Goal: Task Accomplishment & Management: Complete application form

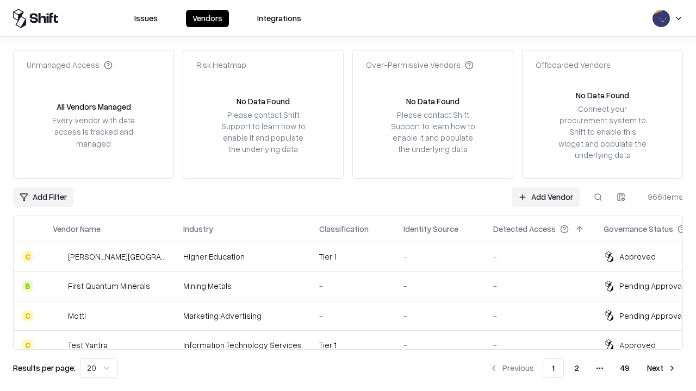
click at [545, 197] on link "Add Vendor" at bounding box center [545, 198] width 68 height 20
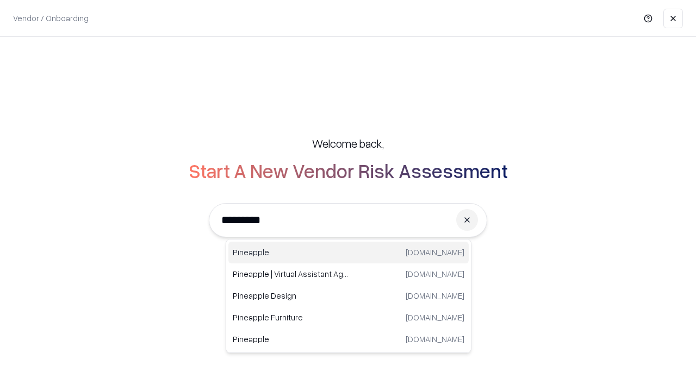
click at [348, 253] on div "Pineapple [DOMAIN_NAME]" at bounding box center [348, 253] width 240 height 22
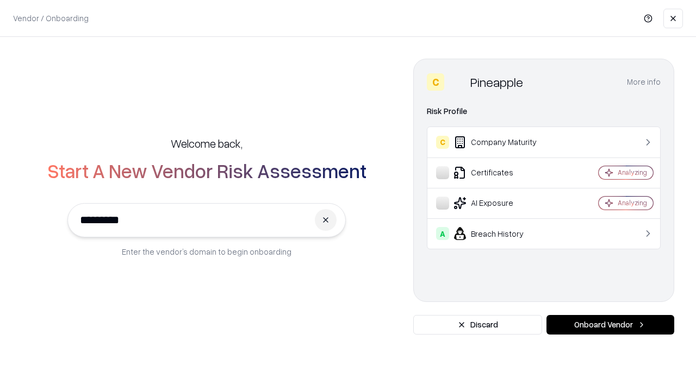
type input "*********"
click at [610, 325] on button "Onboard Vendor" at bounding box center [610, 325] width 128 height 20
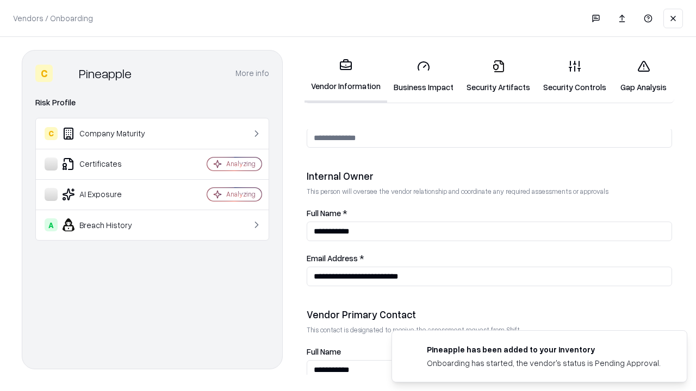
scroll to position [563, 0]
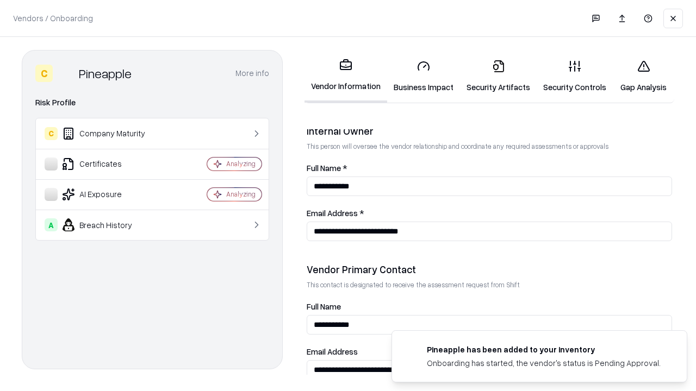
click at [498, 76] on link "Security Artifacts" at bounding box center [498, 76] width 77 height 51
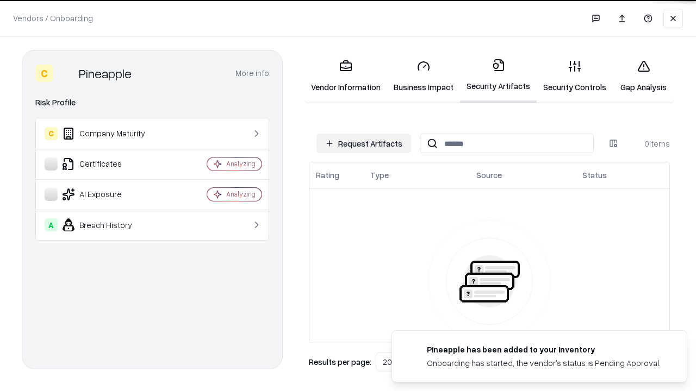
click at [364, 143] on button "Request Artifacts" at bounding box center [363, 144] width 95 height 20
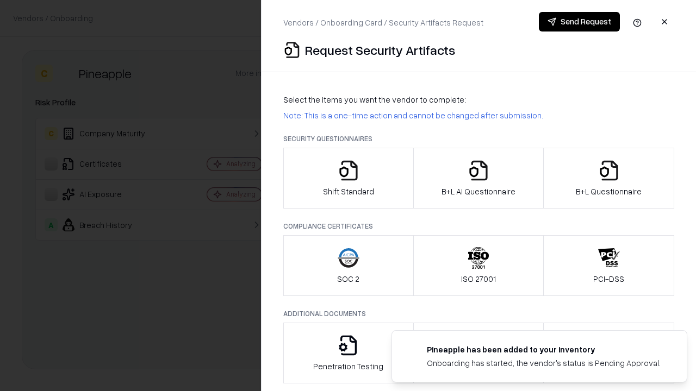
click at [608, 178] on icon "button" at bounding box center [609, 171] width 22 height 22
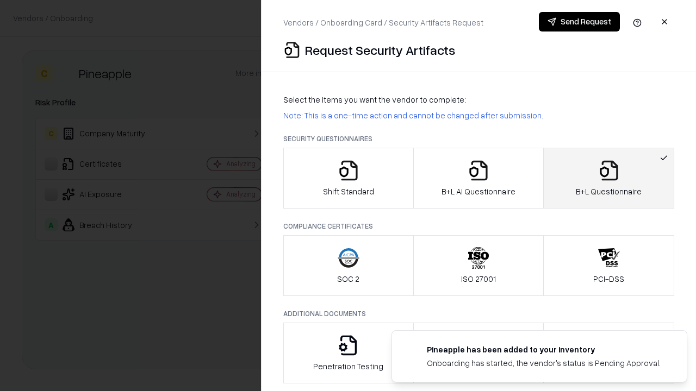
click at [478, 178] on icon "button" at bounding box center [478, 171] width 22 height 22
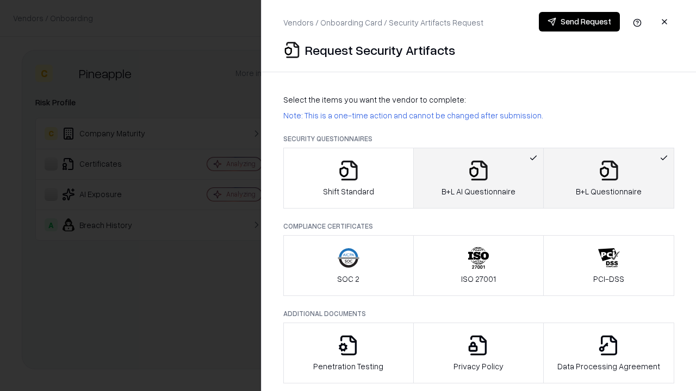
click at [579, 22] on button "Send Request" at bounding box center [579, 22] width 81 height 20
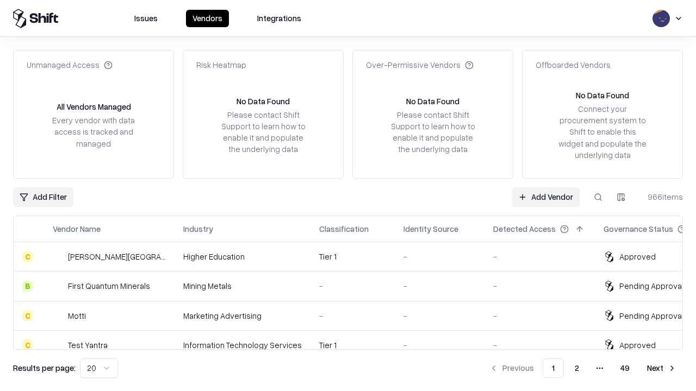
click at [598, 197] on button at bounding box center [598, 198] width 20 height 20
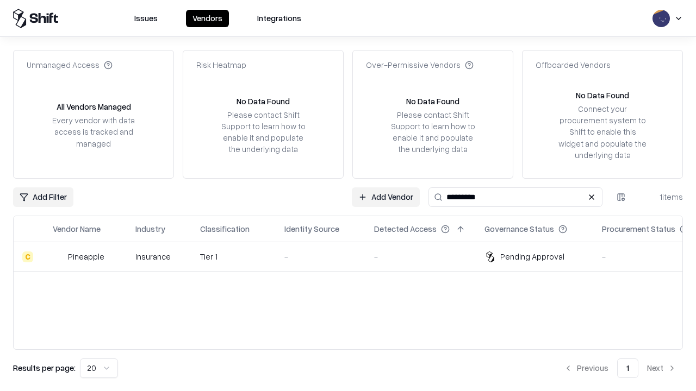
type input "*********"
click at [354, 257] on div "-" at bounding box center [320, 256] width 72 height 11
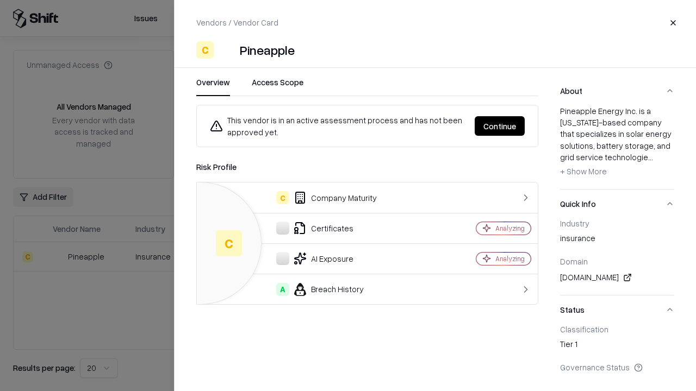
click at [499, 126] on button "Continue" at bounding box center [499, 126] width 50 height 20
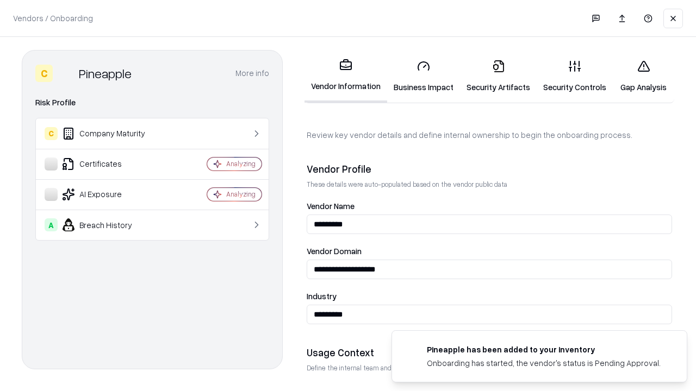
click at [498, 76] on link "Security Artifacts" at bounding box center [498, 76] width 77 height 51
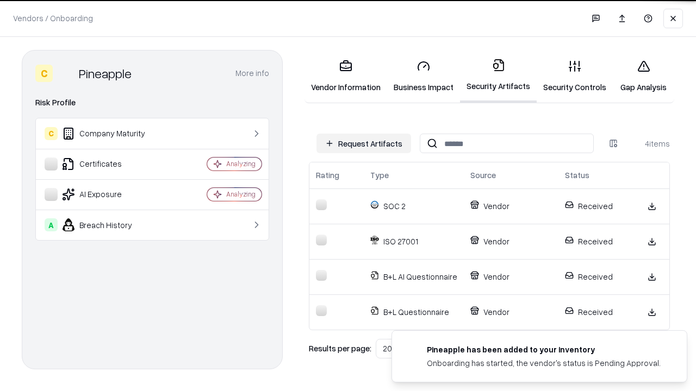
click at [643, 76] on link "Gap Analysis" at bounding box center [643, 76] width 61 height 51
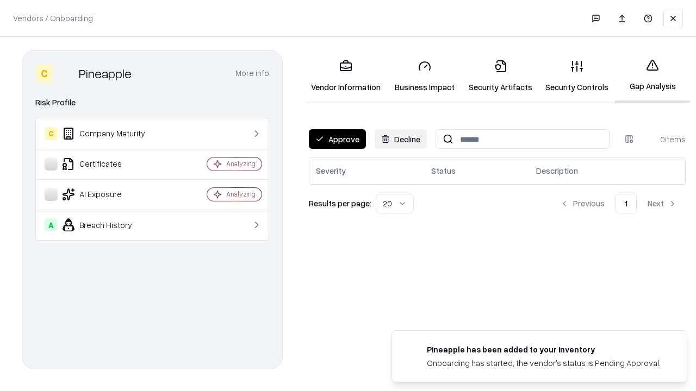
click at [337, 139] on button "Approve" at bounding box center [337, 139] width 57 height 20
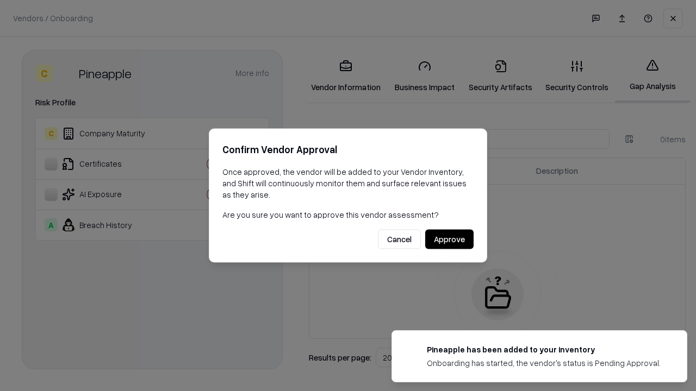
click at [449, 239] on button "Approve" at bounding box center [449, 240] width 48 height 20
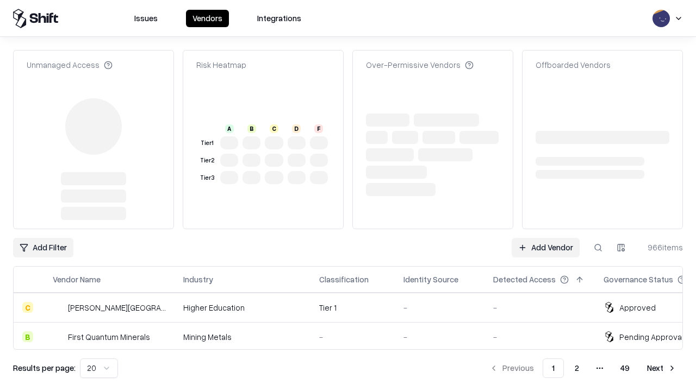
type input "*********"
click at [545, 238] on link "Add Vendor" at bounding box center [545, 248] width 68 height 20
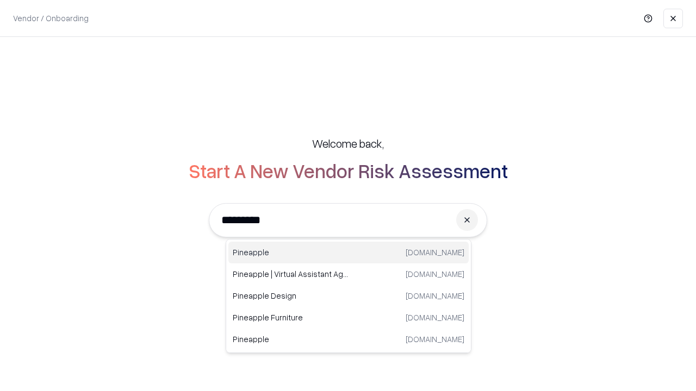
click at [348, 253] on div "Pineapple [DOMAIN_NAME]" at bounding box center [348, 253] width 240 height 22
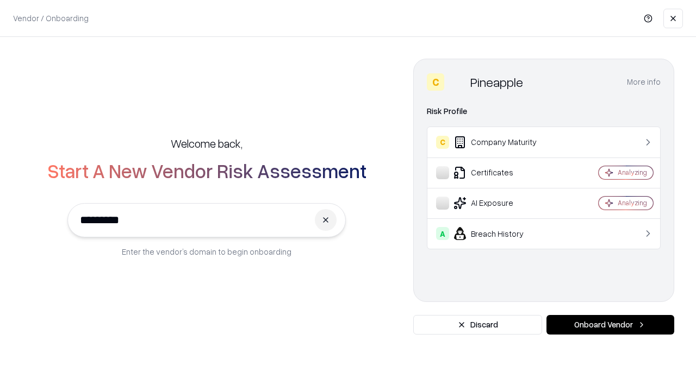
type input "*********"
click at [610, 325] on button "Onboard Vendor" at bounding box center [610, 325] width 128 height 20
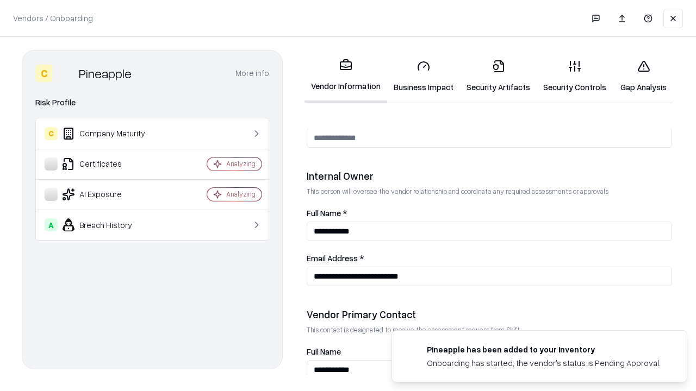
scroll to position [563, 0]
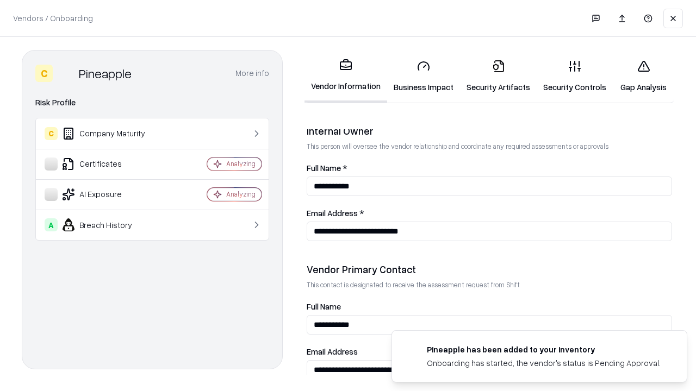
click at [643, 76] on link "Gap Analysis" at bounding box center [643, 76] width 61 height 51
